Goal: Task Accomplishment & Management: Manage account settings

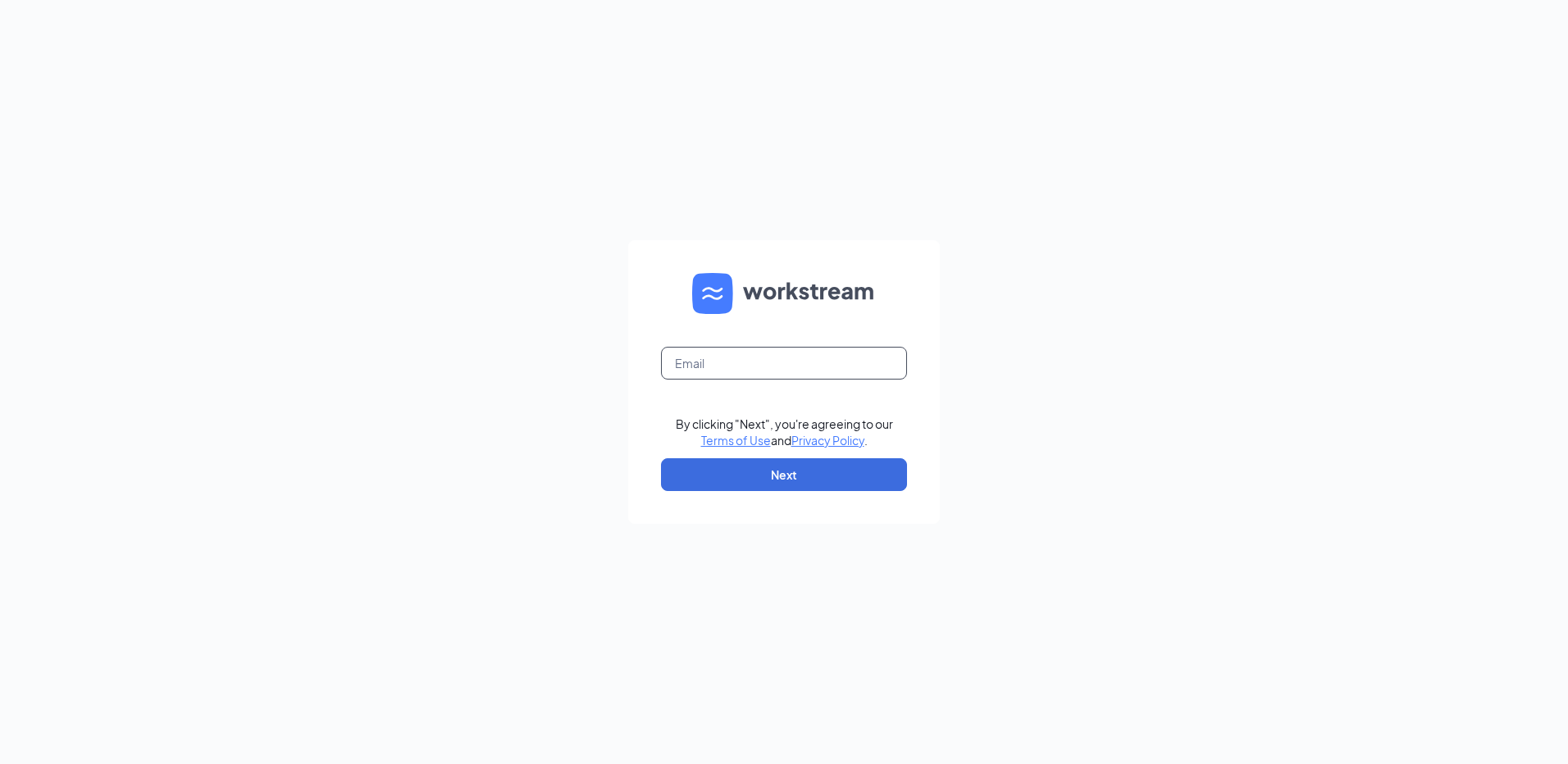
click at [756, 361] on input "text" at bounding box center [784, 363] width 246 height 32
type input "rs039754@tacobell.com"
click at [755, 473] on button "Next" at bounding box center [784, 475] width 246 height 32
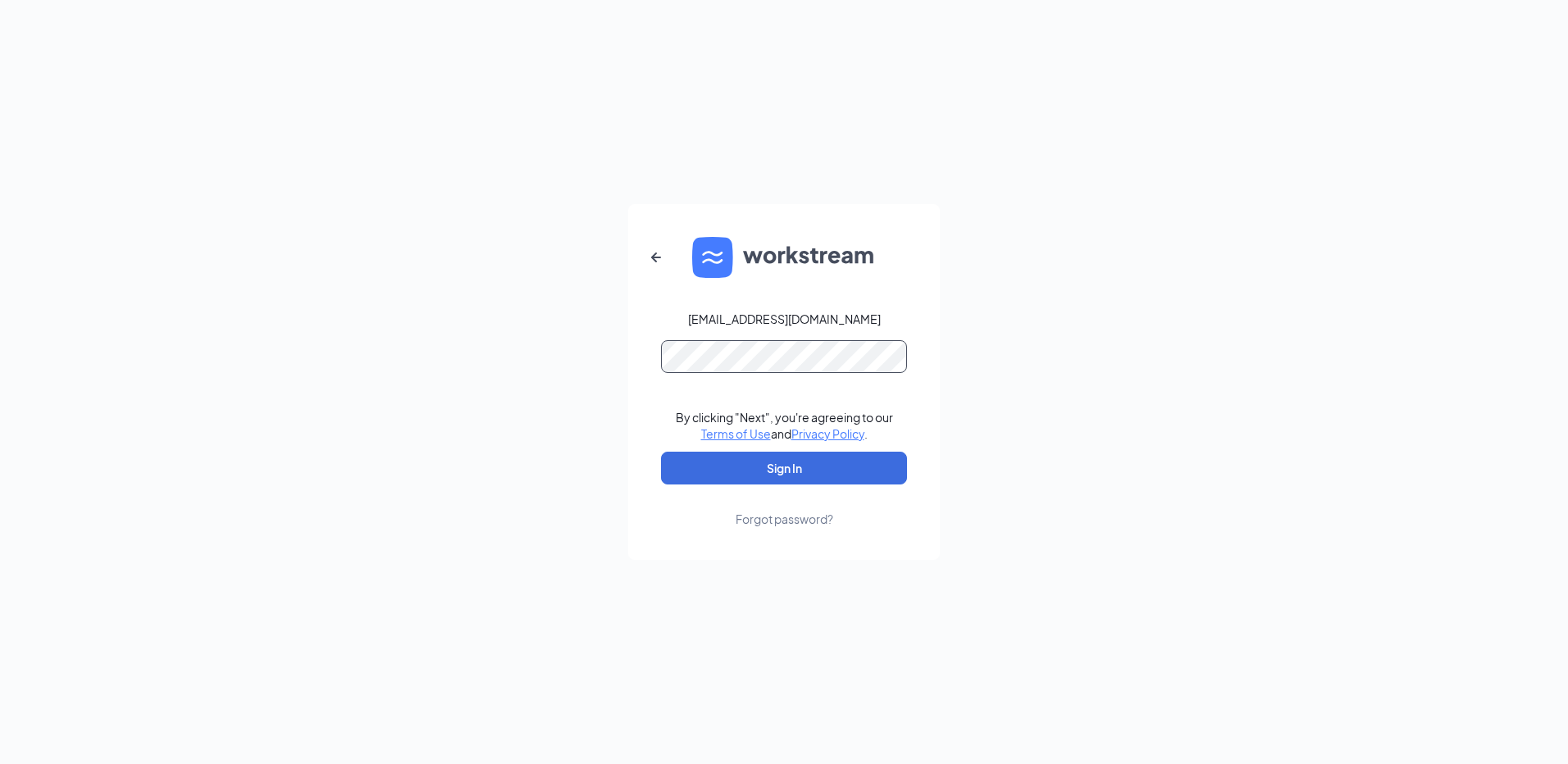
click at [661, 452] on button "Sign In" at bounding box center [784, 468] width 246 height 32
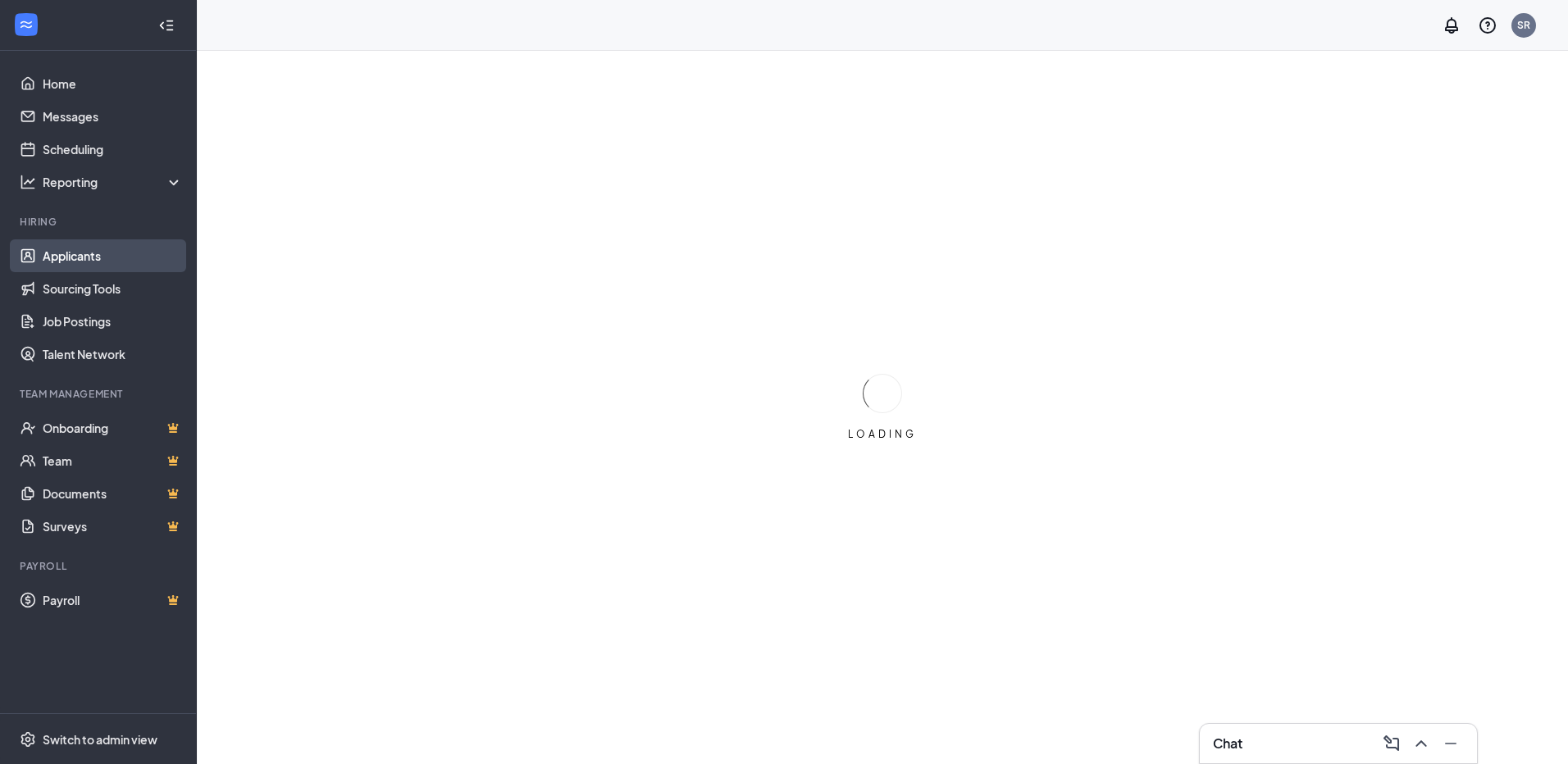
click at [85, 257] on link "Applicants" at bounding box center [113, 256] width 140 height 32
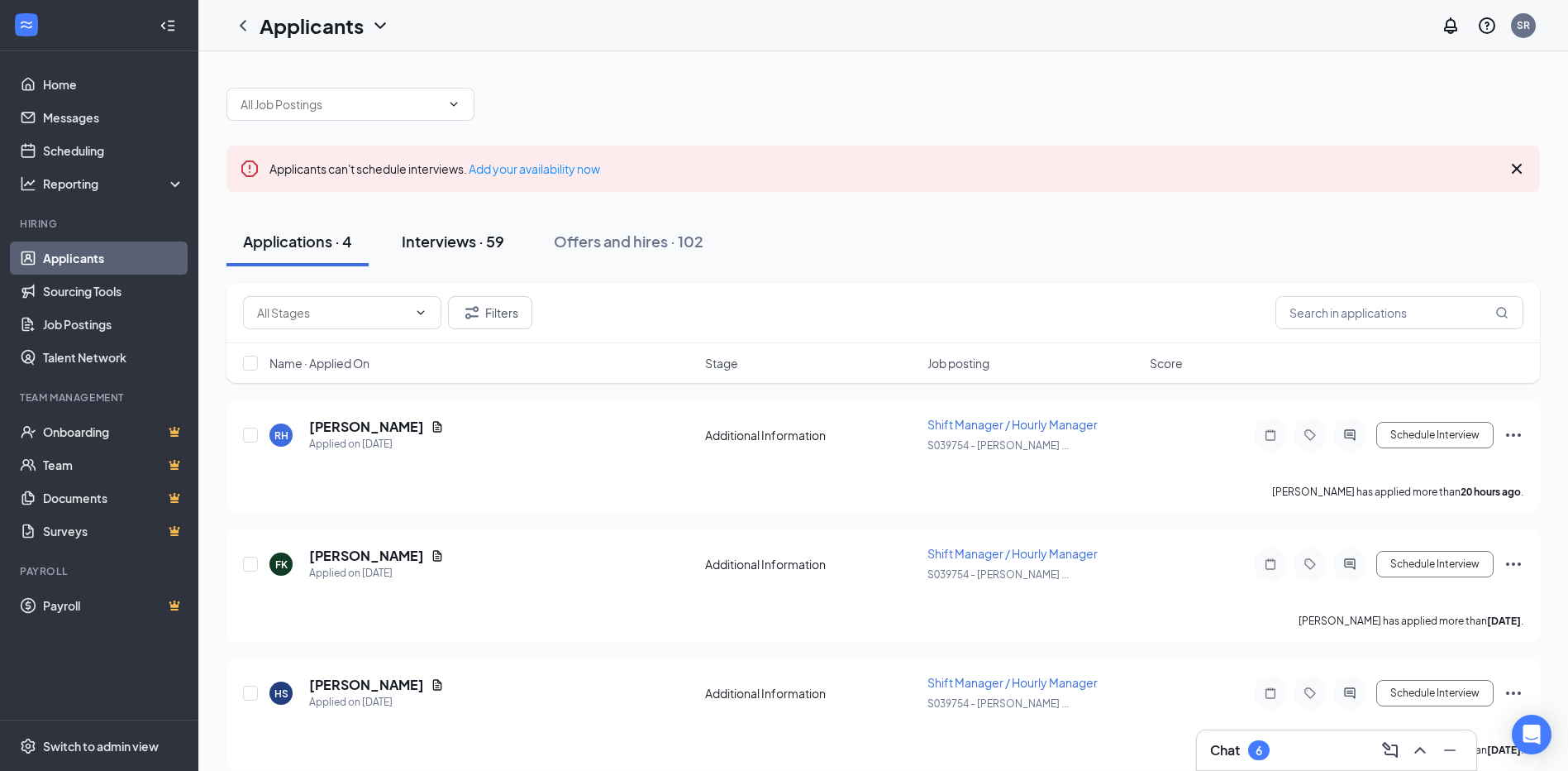
click at [440, 237] on div "Interviews · 59" at bounding box center [453, 240] width 102 height 20
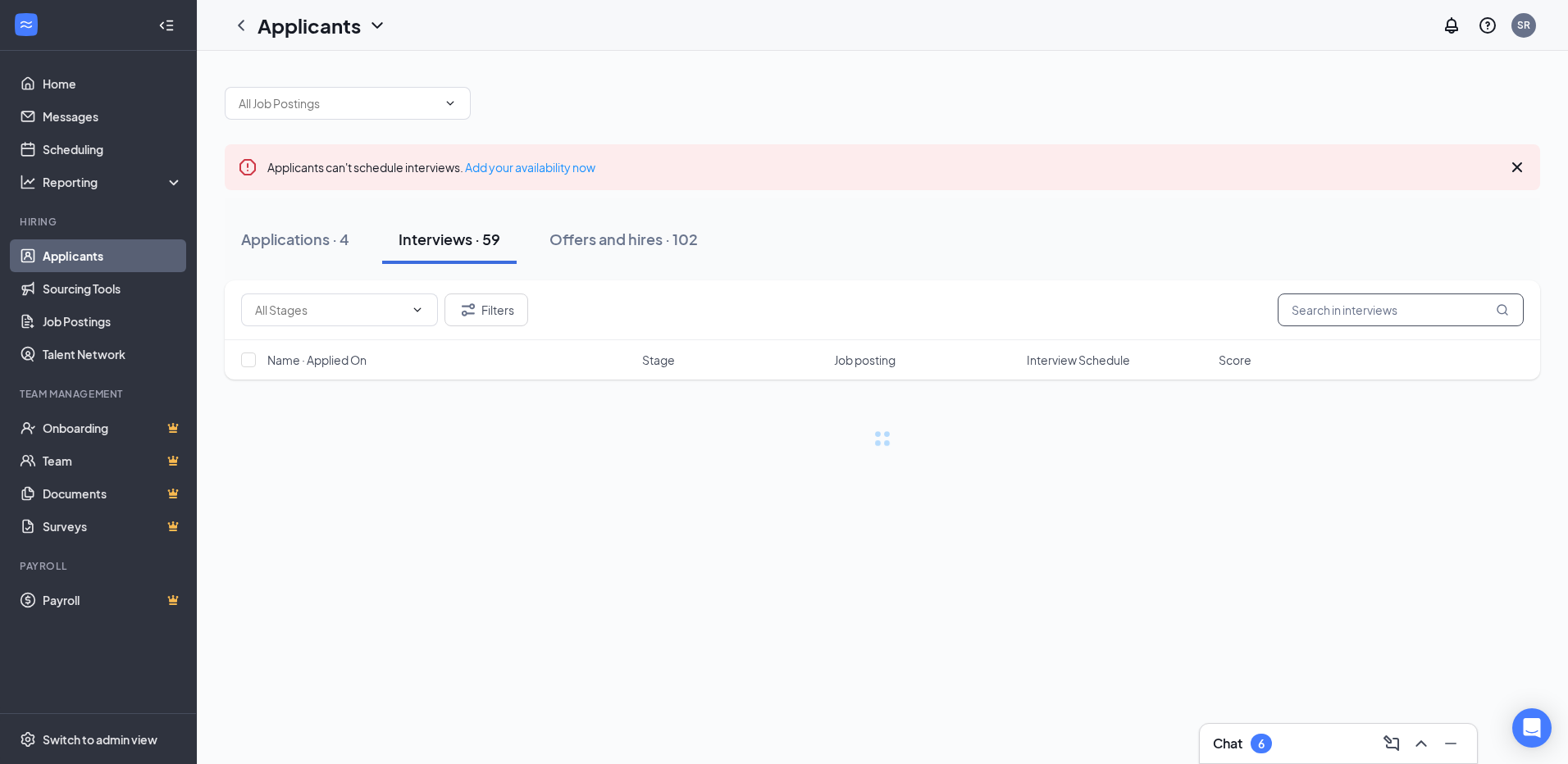
click at [1413, 300] on input "text" at bounding box center [1400, 309] width 246 height 32
type input "d"
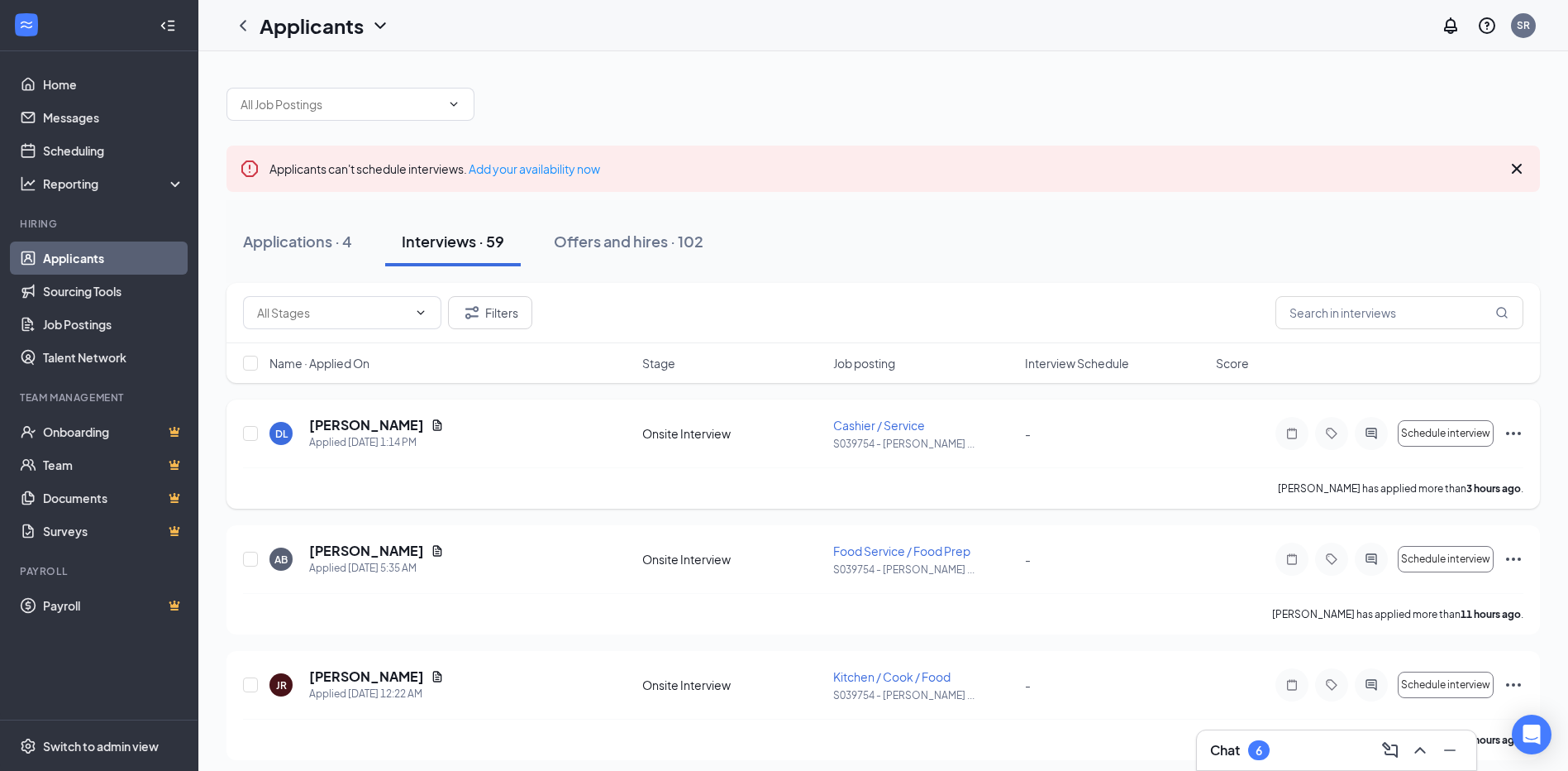
click at [1516, 433] on icon "Ellipses" at bounding box center [1513, 433] width 20 height 20
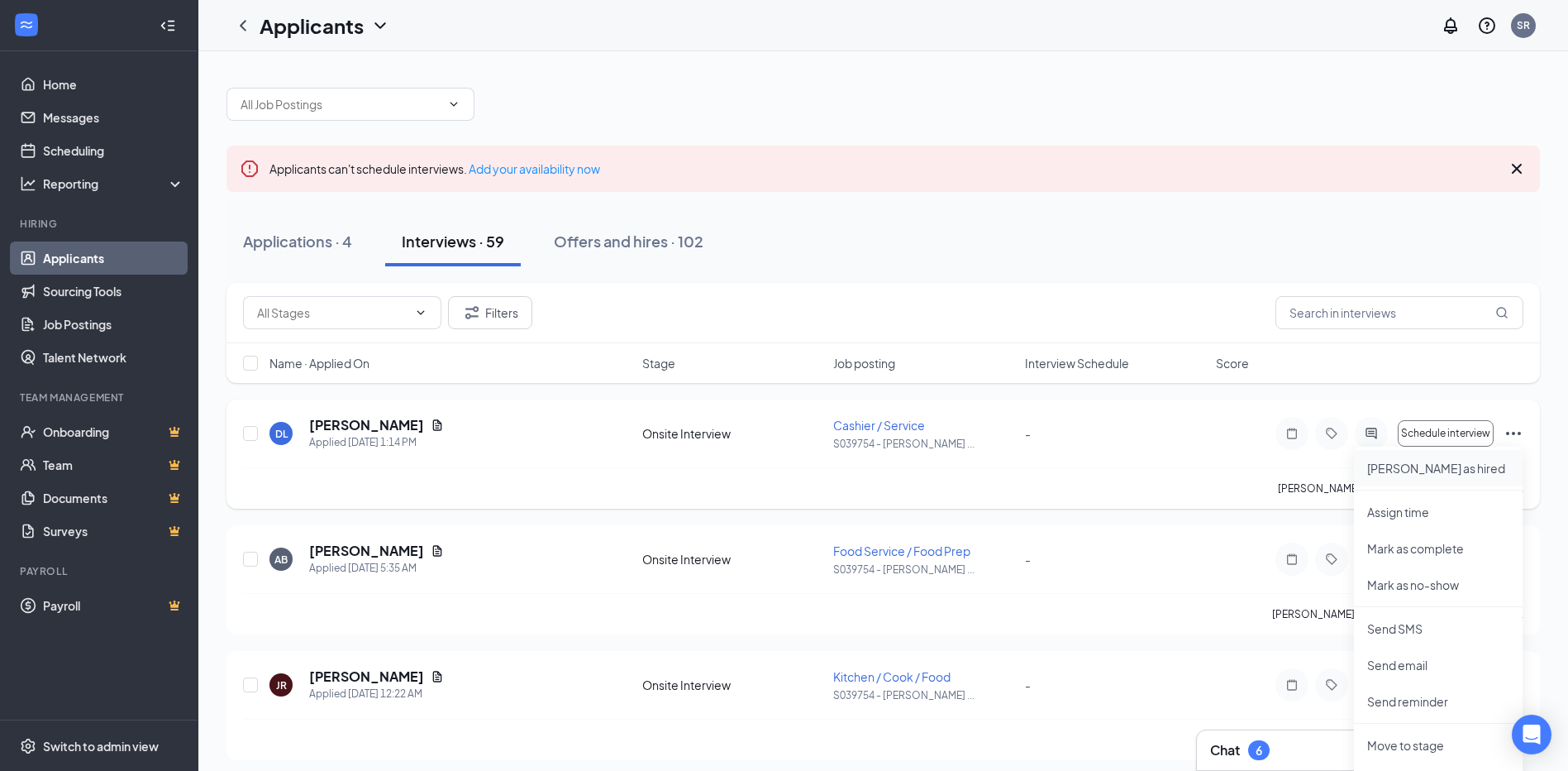
click at [1419, 473] on p "[PERSON_NAME] as hired" at bounding box center [1438, 467] width 143 height 16
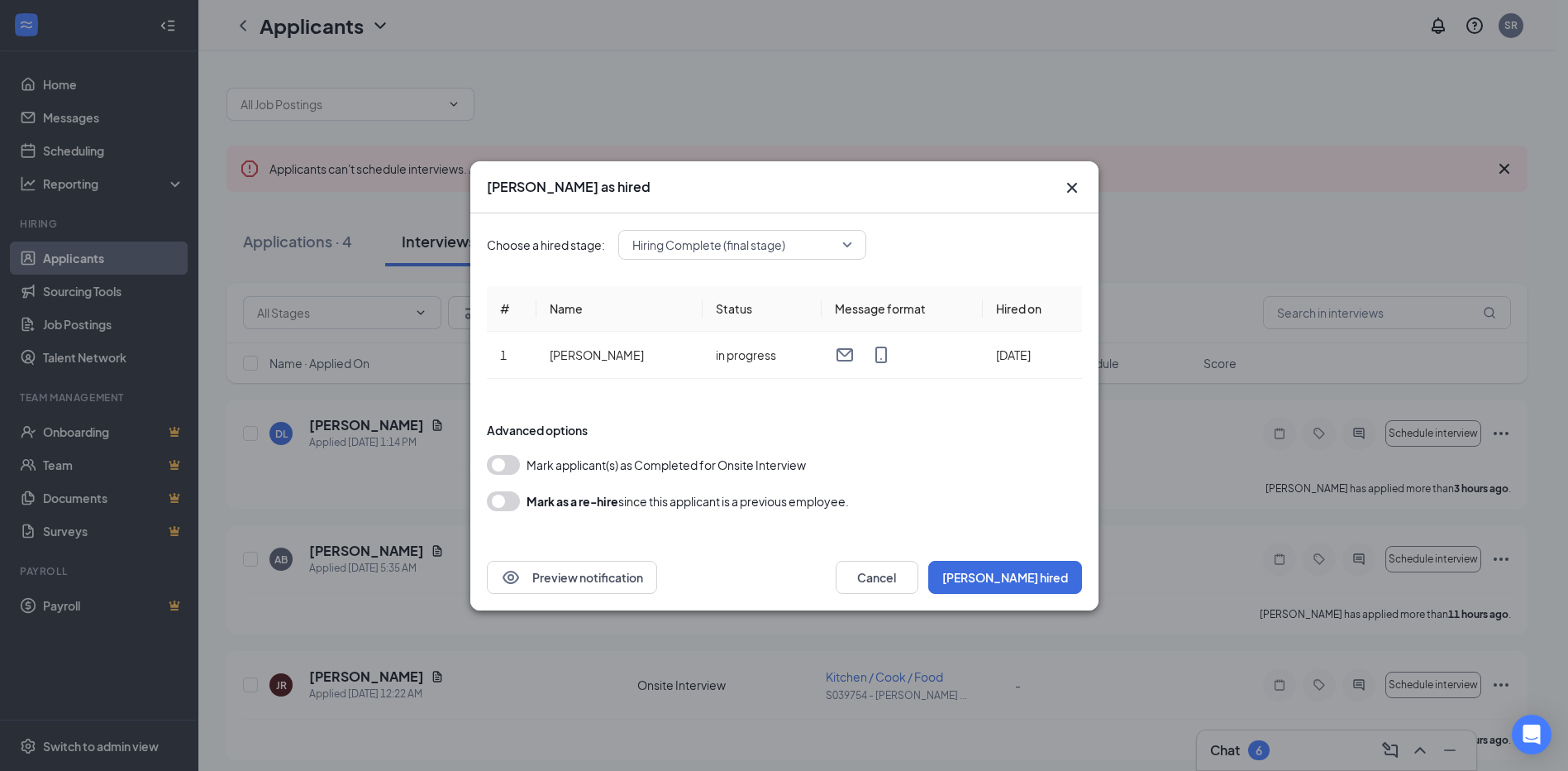
click at [499, 498] on button "button" at bounding box center [503, 501] width 33 height 20
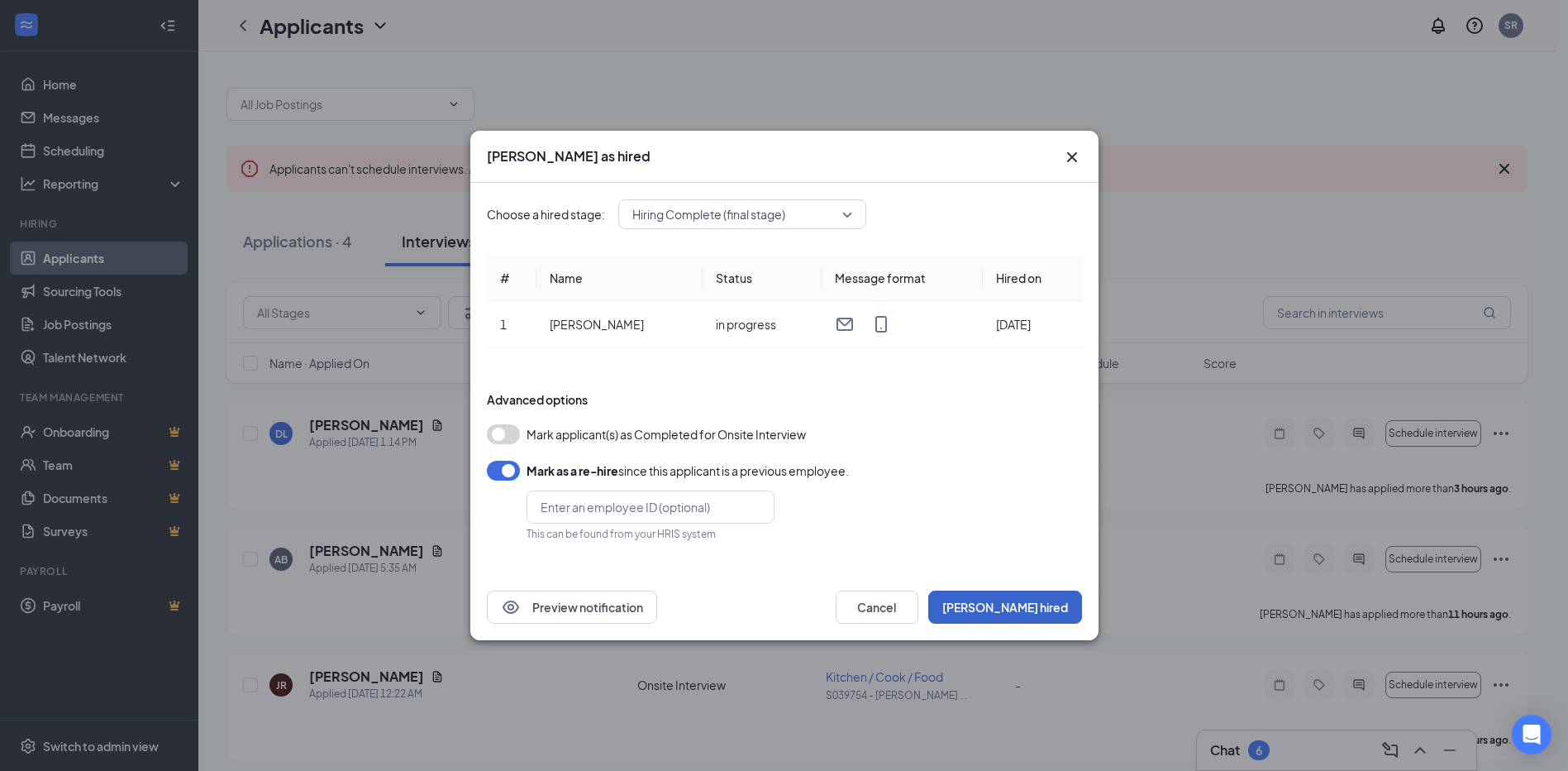
click at [1040, 603] on button "[PERSON_NAME] hired" at bounding box center [1006, 607] width 154 height 33
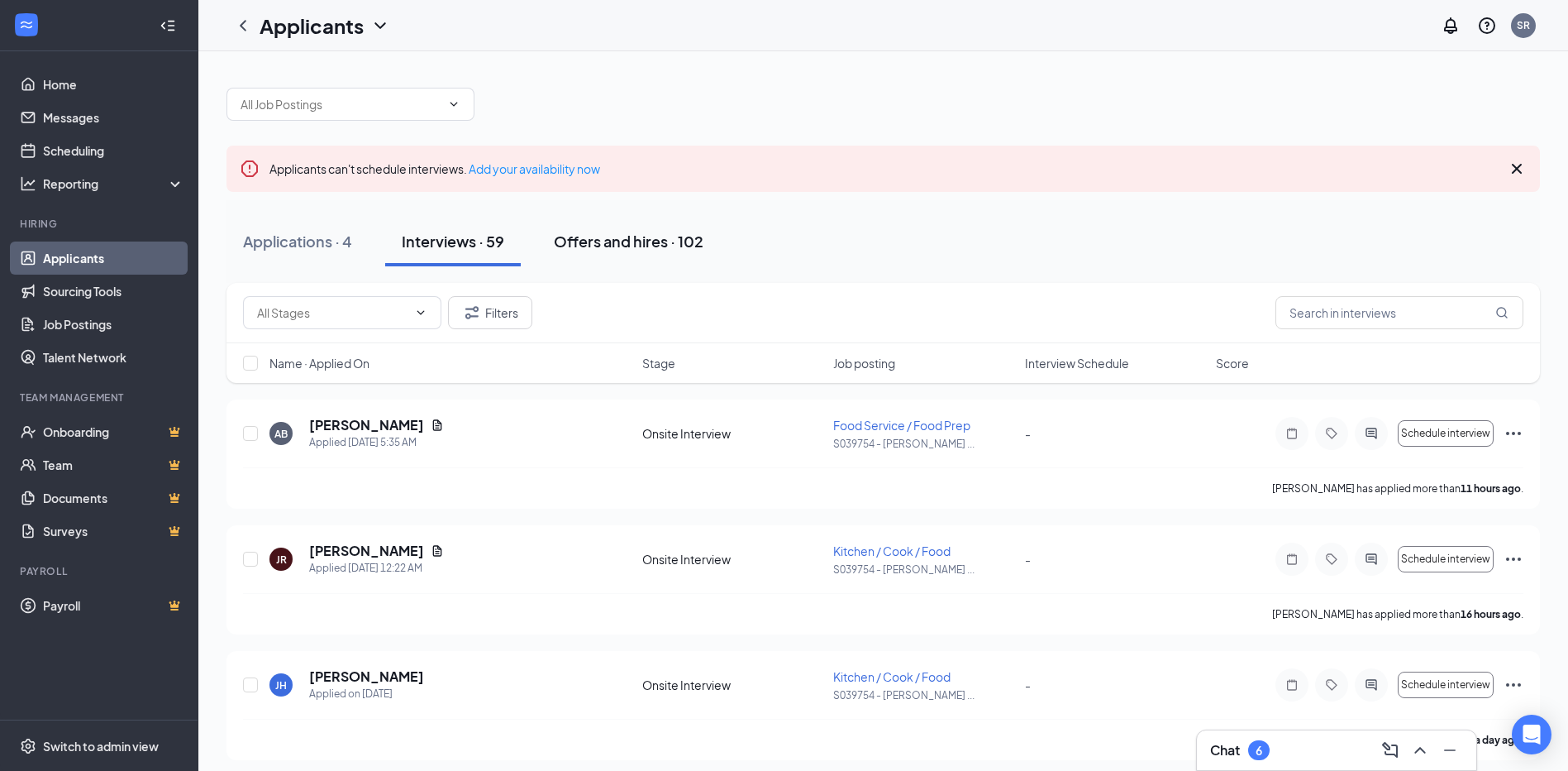
click at [660, 241] on div "Offers and hires · 102" at bounding box center [628, 240] width 149 height 20
